Goal: Task Accomplishment & Management: Complete application form

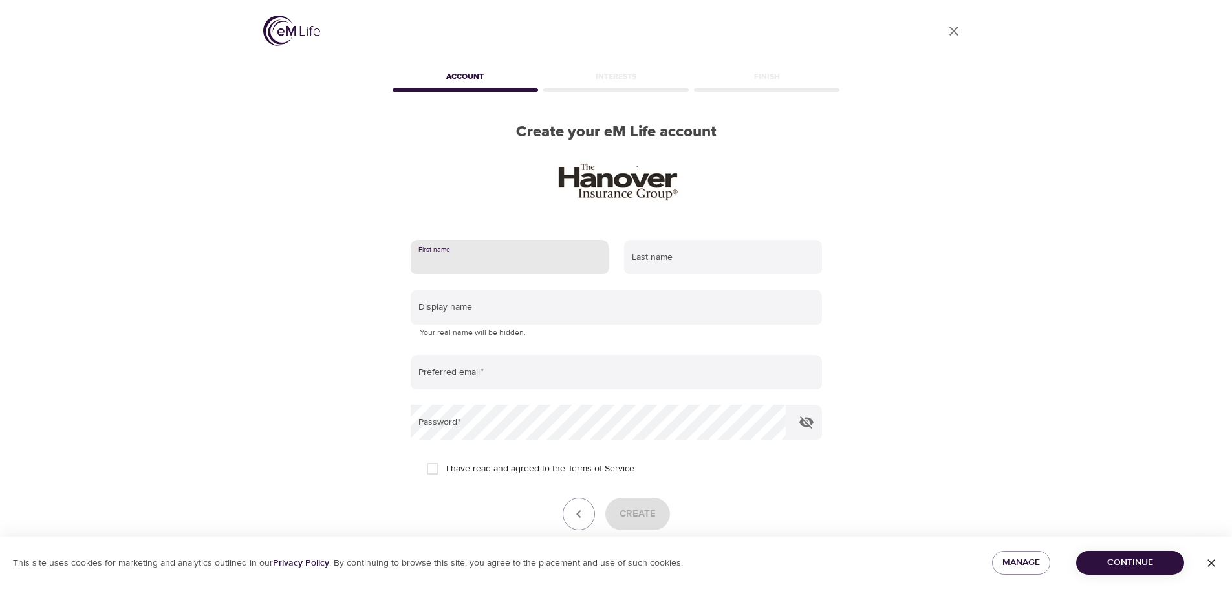
click at [538, 265] on input "text" at bounding box center [510, 257] width 198 height 35
click at [1209, 566] on icon "button" at bounding box center [1211, 563] width 8 height 8
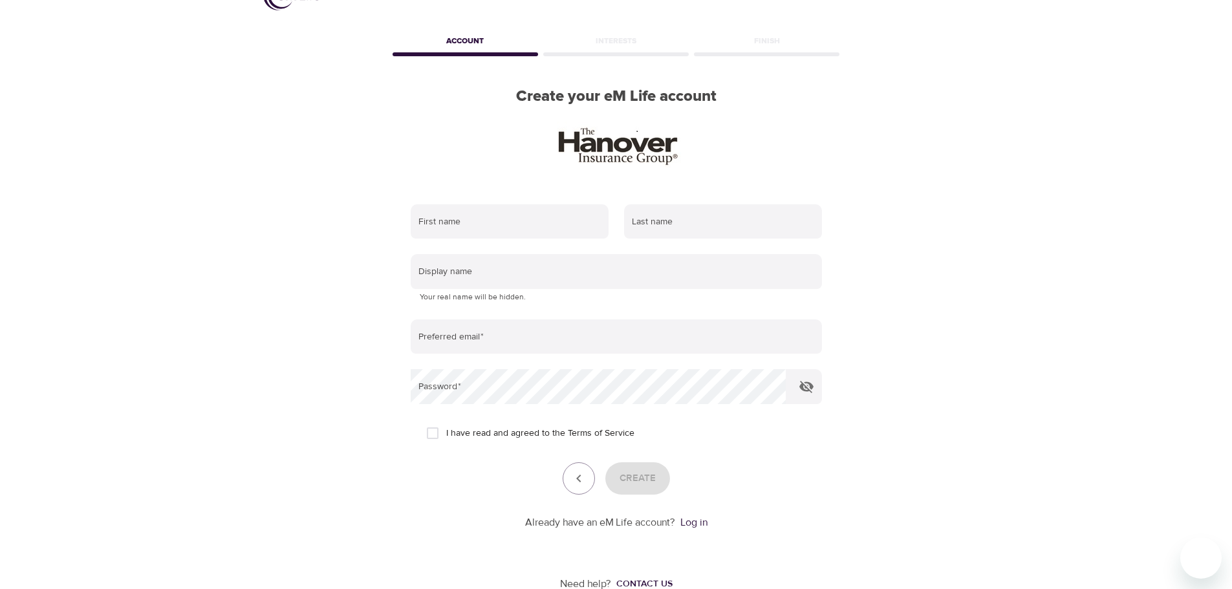
scroll to position [64, 0]
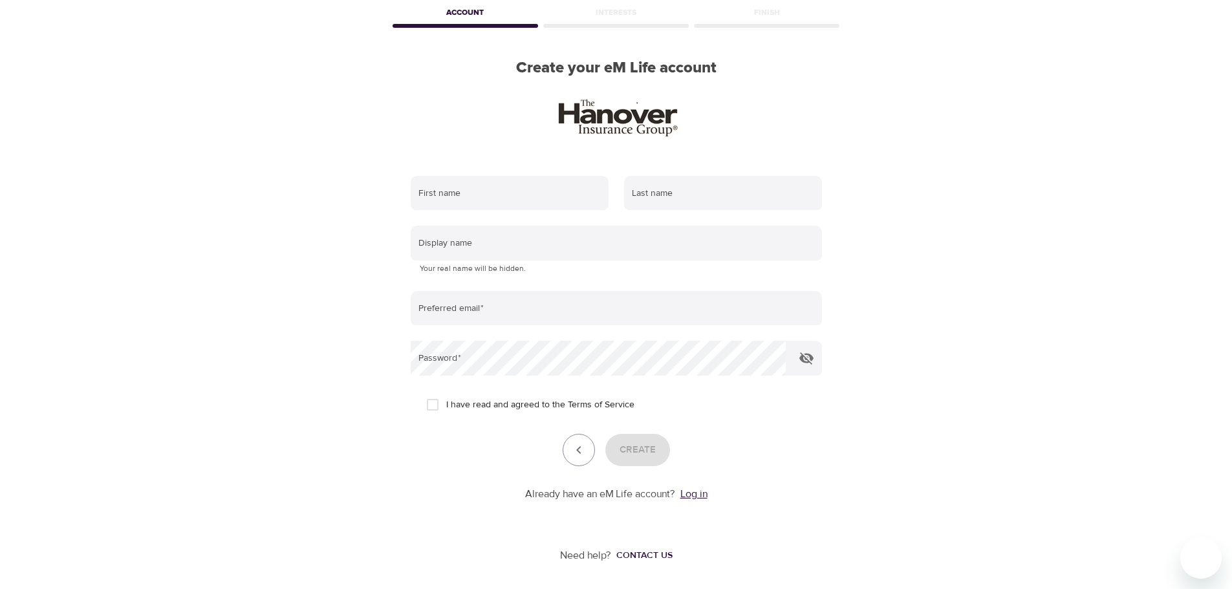
click at [696, 497] on link "Log in" at bounding box center [693, 494] width 27 height 13
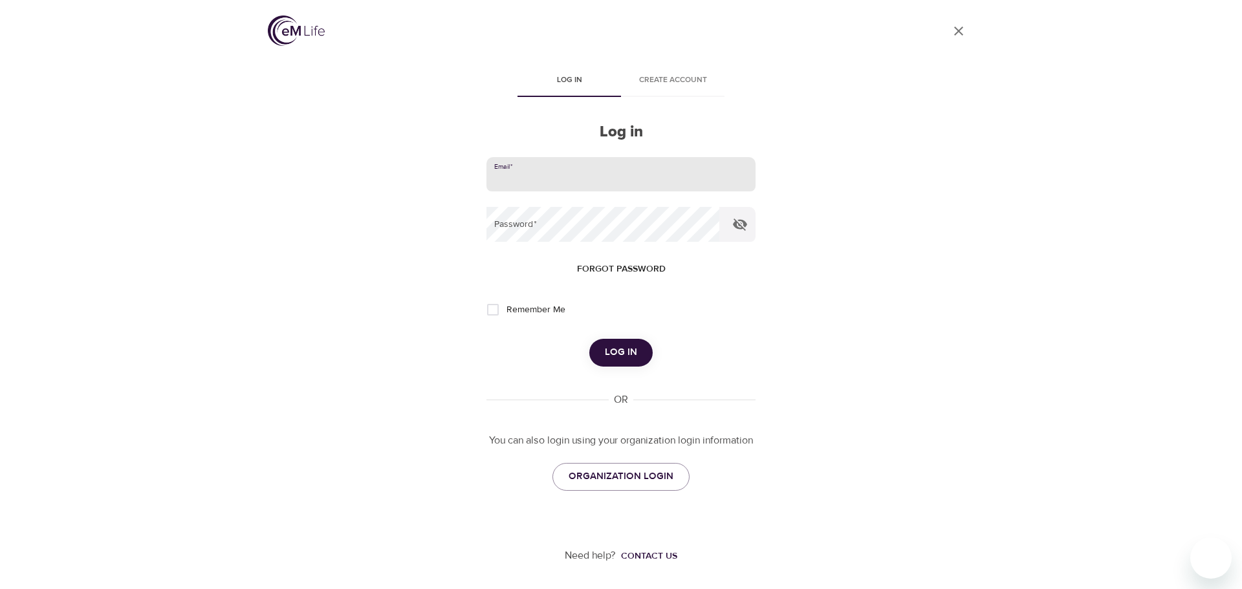
click at [559, 181] on input "email" at bounding box center [620, 174] width 269 height 35
